Goal: Navigation & Orientation: Understand site structure

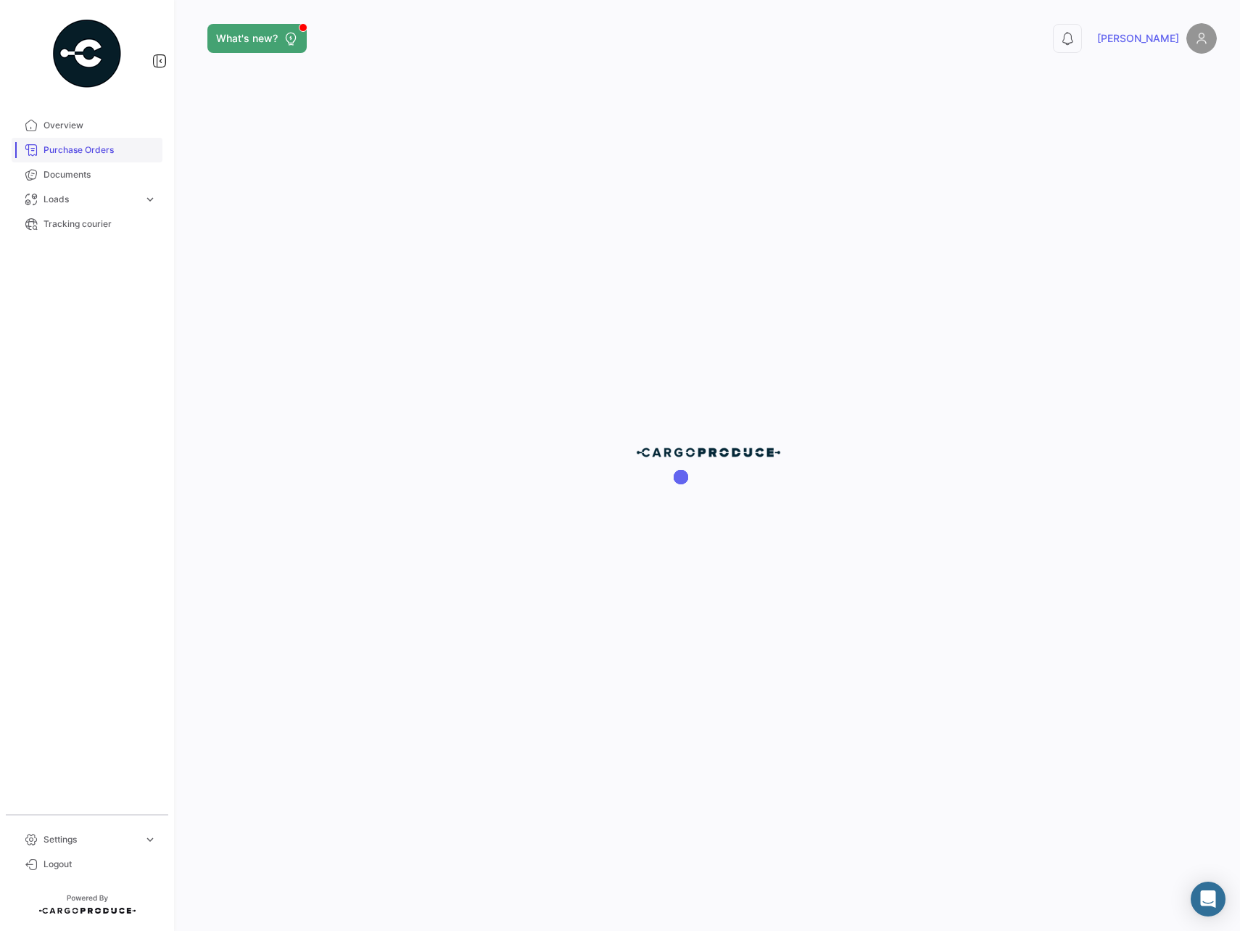
click at [78, 154] on span "Purchase Orders" at bounding box center [100, 150] width 113 height 13
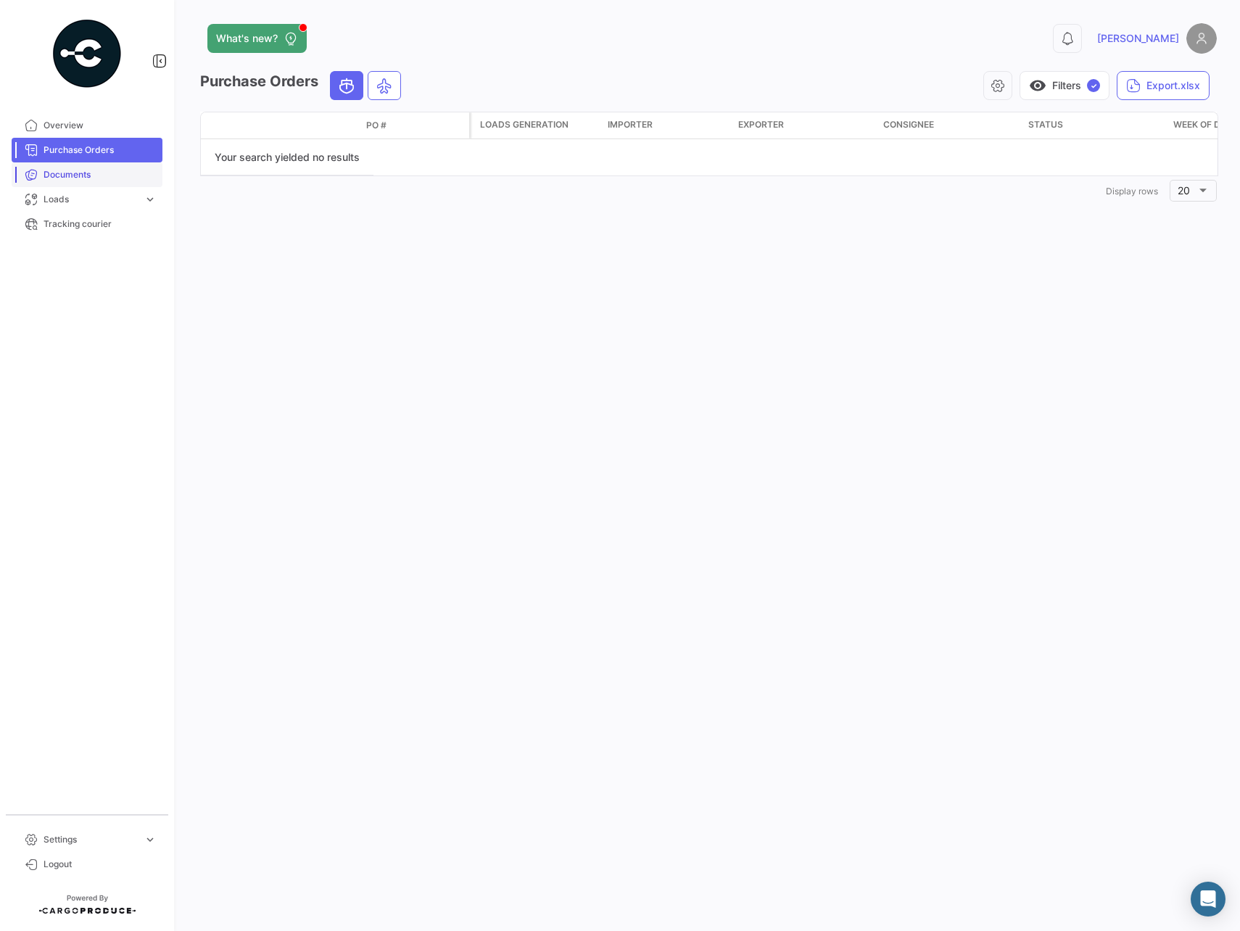
click at [97, 162] on link "Documents" at bounding box center [87, 174] width 151 height 25
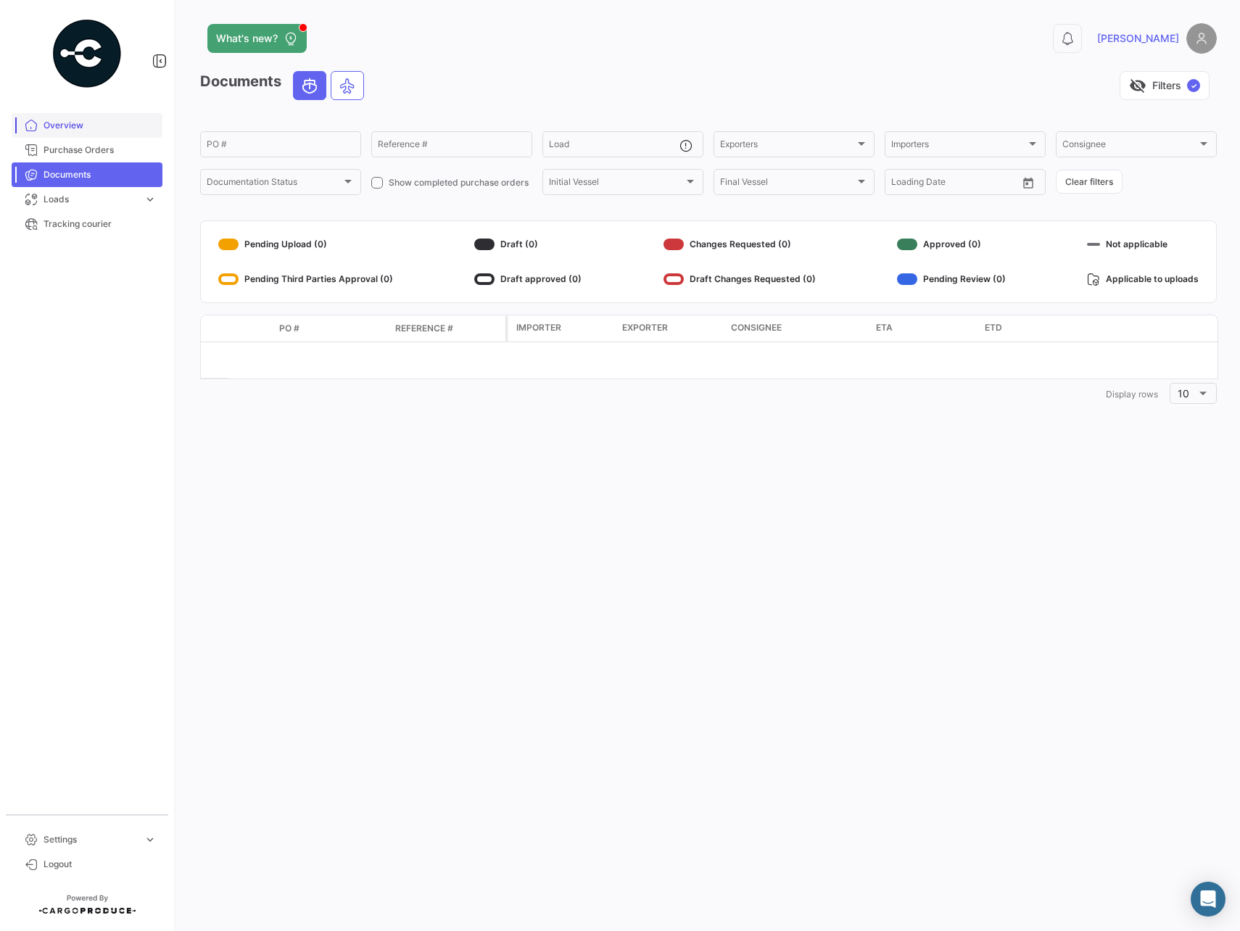
click at [84, 130] on span "Overview" at bounding box center [100, 125] width 113 height 13
